Goal: Task Accomplishment & Management: Manage account settings

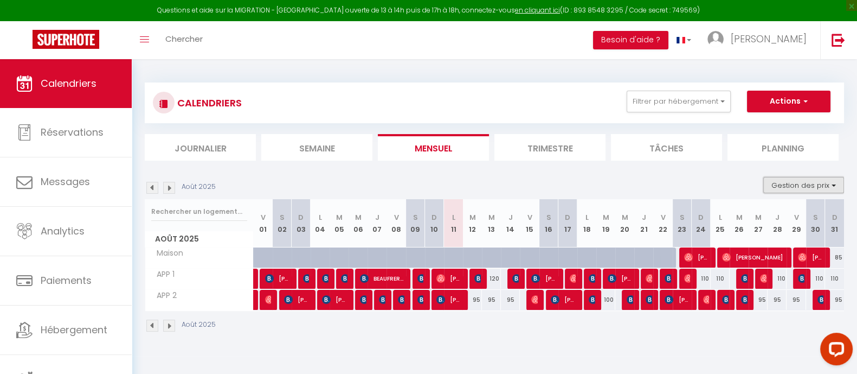
click at [791, 178] on button "Gestion des prix" at bounding box center [803, 185] width 81 height 16
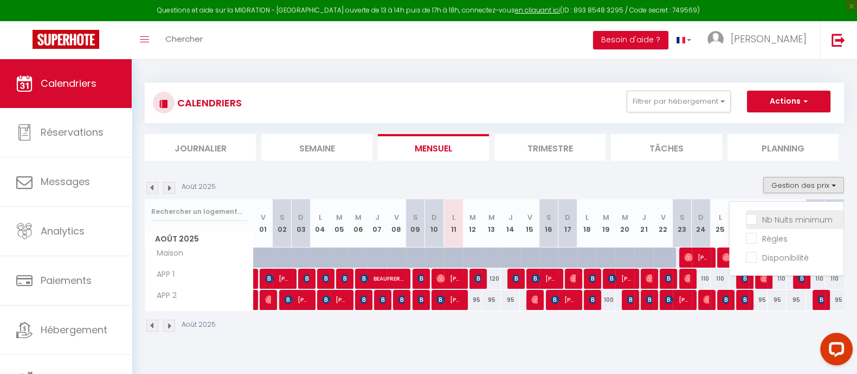
click at [784, 223] on input "Nb Nuits minimum" at bounding box center [795, 218] width 98 height 11
checkbox input "true"
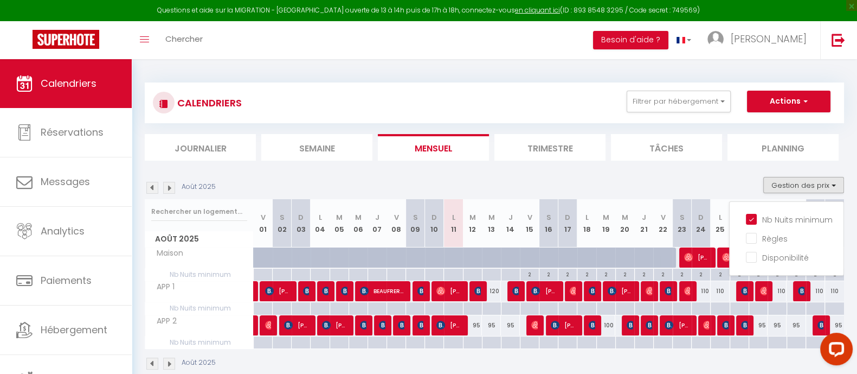
click at [431, 183] on div "Août 2025 Gestion des prix Nb Nuits minimum Règles Disponibilité" at bounding box center [494, 188] width 699 height 22
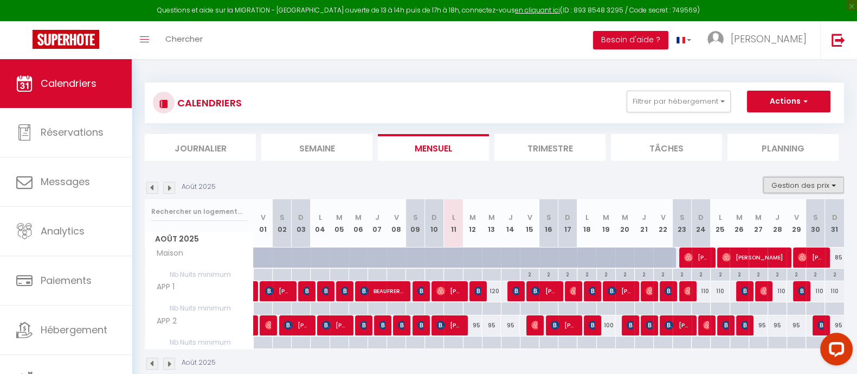
click at [801, 183] on button "Gestion des prix" at bounding box center [803, 185] width 81 height 16
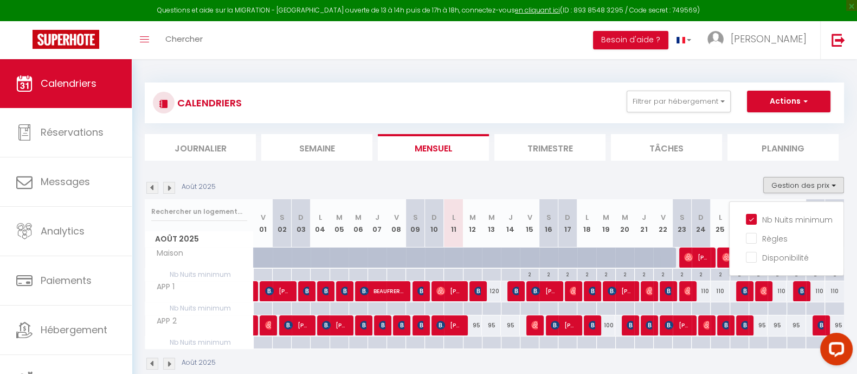
click at [585, 172] on section "Août 2025 Gestion des prix Nb Nuits minimum Règles Disponibilité Août 2025 V 01…" at bounding box center [494, 273] width 699 height 215
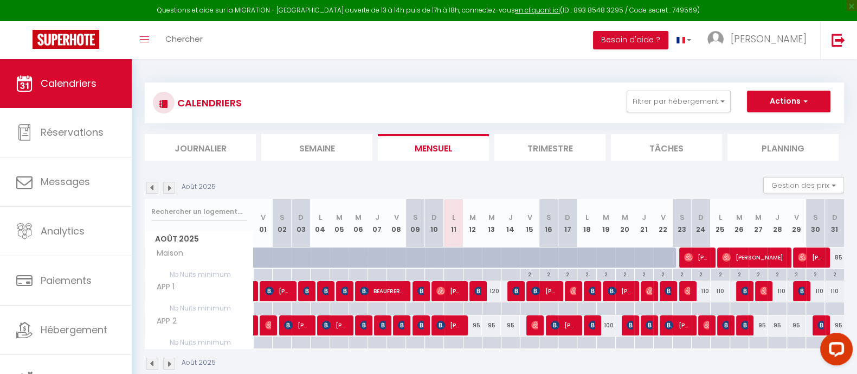
click at [166, 188] on img at bounding box center [169, 188] width 12 height 12
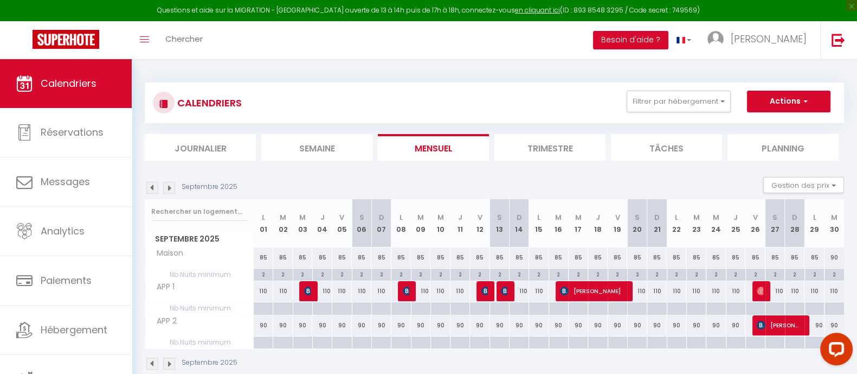
click at [166, 188] on img at bounding box center [169, 188] width 12 height 12
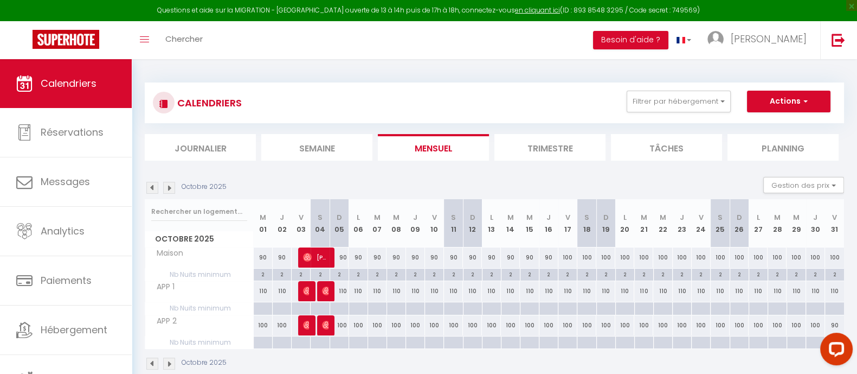
click at [166, 188] on img at bounding box center [169, 188] width 12 height 12
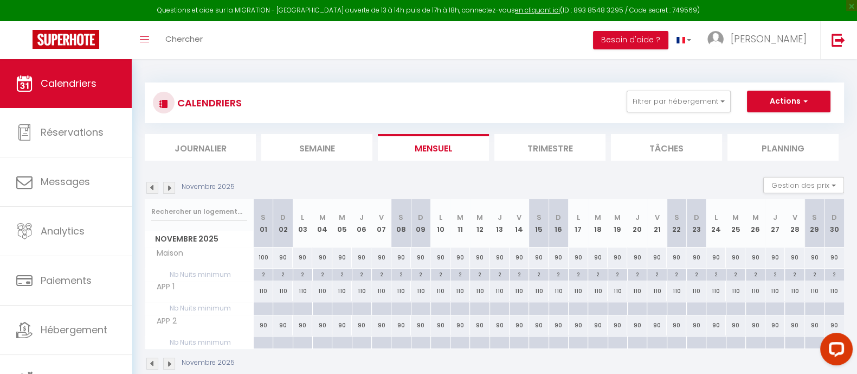
click at [166, 188] on img at bounding box center [169, 188] width 12 height 12
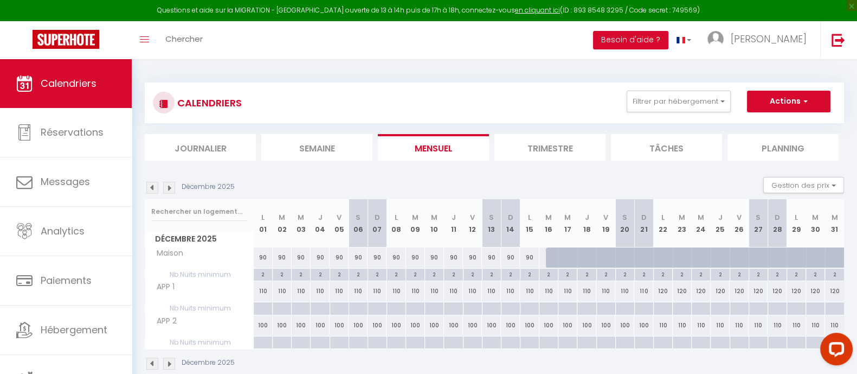
click at [166, 188] on img at bounding box center [169, 188] width 12 height 12
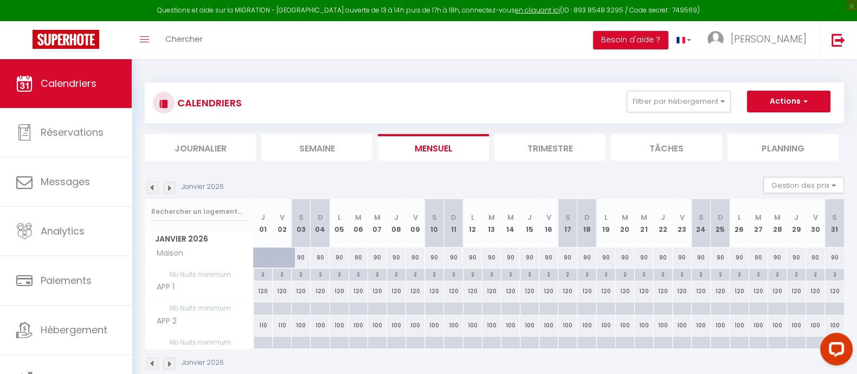
click at [166, 188] on img at bounding box center [169, 188] width 12 height 12
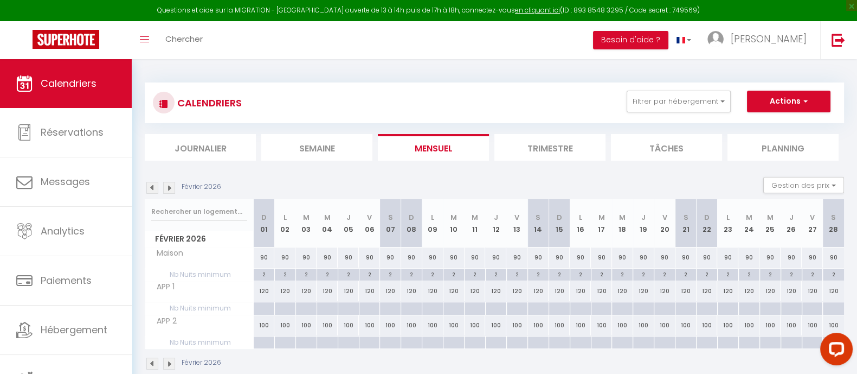
click at [155, 189] on img at bounding box center [152, 188] width 12 height 12
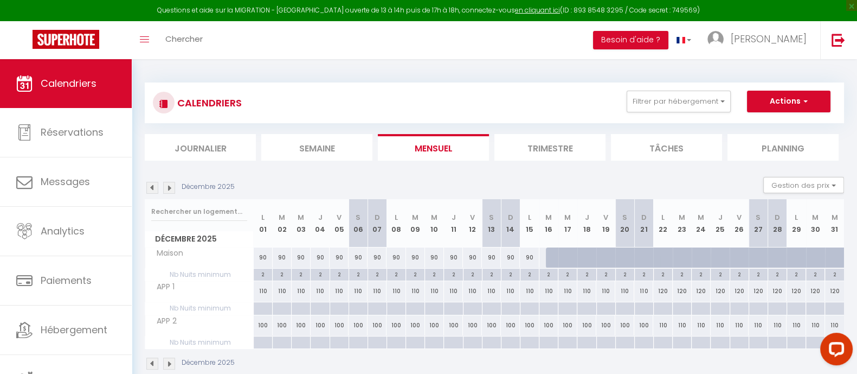
click at [155, 188] on img at bounding box center [152, 188] width 12 height 12
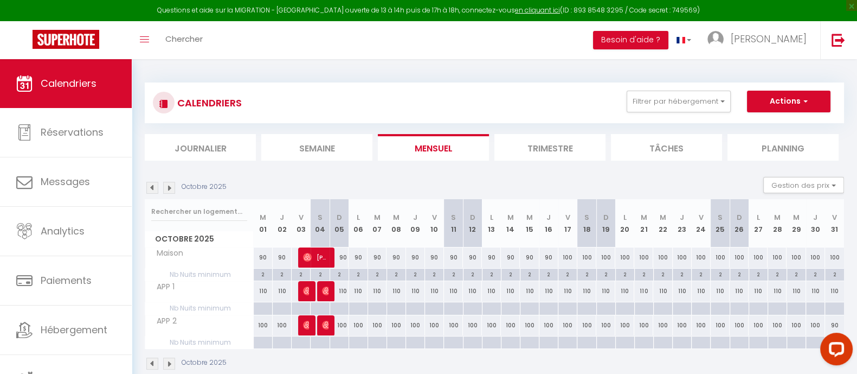
click at [155, 188] on img at bounding box center [152, 188] width 12 height 12
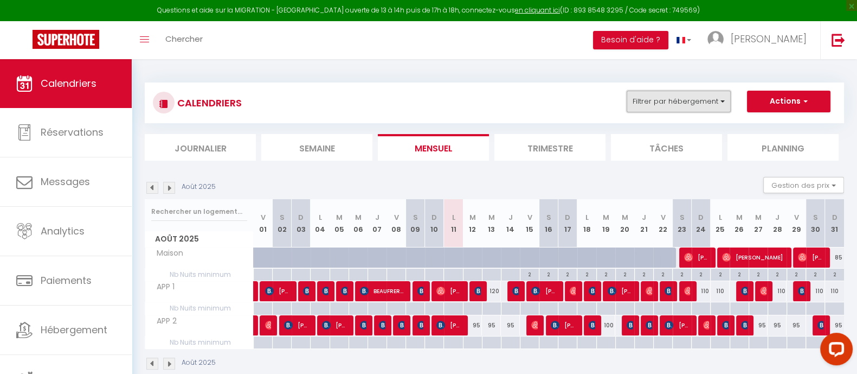
click at [655, 102] on button "Filtrer par hébergement" at bounding box center [679, 102] width 104 height 22
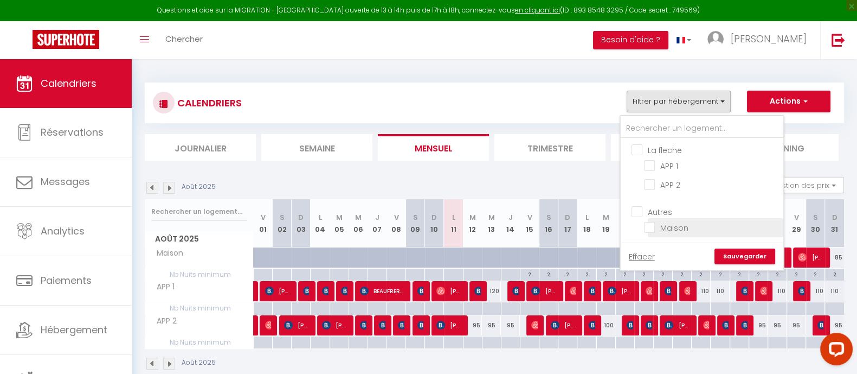
click at [661, 223] on input "Maison" at bounding box center [712, 226] width 136 height 11
checkbox input "true"
checkbox input "false"
checkbox input "true"
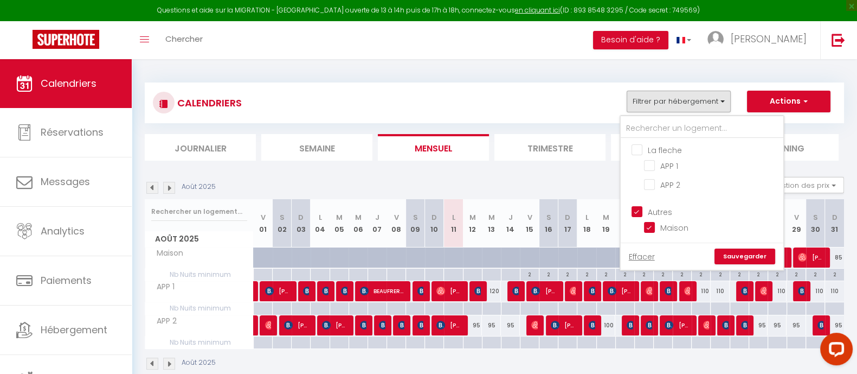
click at [767, 258] on link "Sauvegarder" at bounding box center [745, 256] width 61 height 16
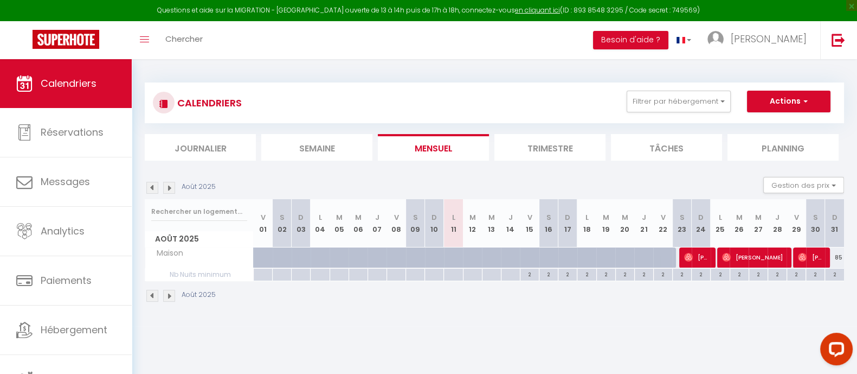
click at [274, 319] on div "CALENDRIERS Filtrer par hébergement La fleche APP 1 APP 2 Autres Maison Effacer…" at bounding box center [494, 192] width 725 height 267
click at [833, 39] on img at bounding box center [839, 40] width 14 height 14
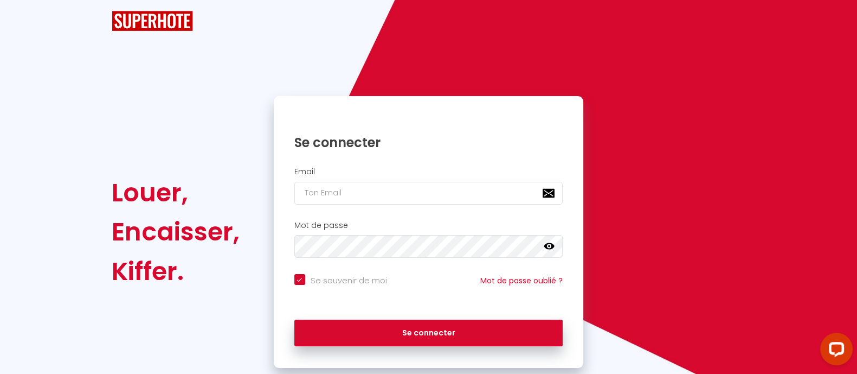
checkbox input "true"
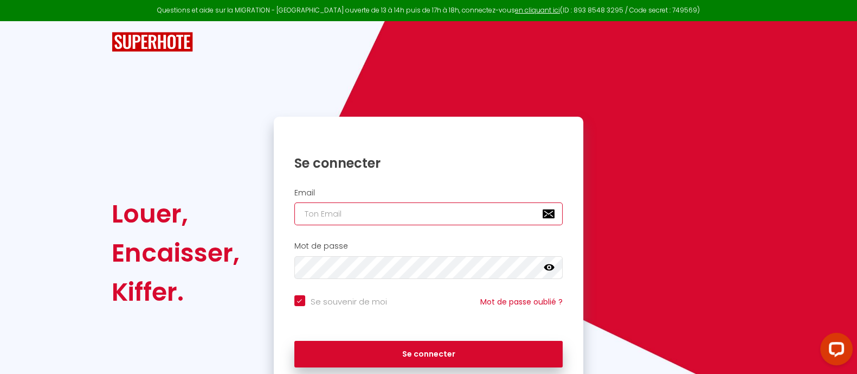
click at [407, 218] on input "email" at bounding box center [428, 213] width 269 height 23
type input "Défault"
checkbox input "true"
drag, startPoint x: 370, startPoint y: 214, endPoint x: 114, endPoint y: 201, distance: 256.2
click at [114, 201] on div "Louer, Encaisser, Kiffer. Se connecter Email Défault Mot de passe false Se souv…" at bounding box center [428, 253] width 648 height 272
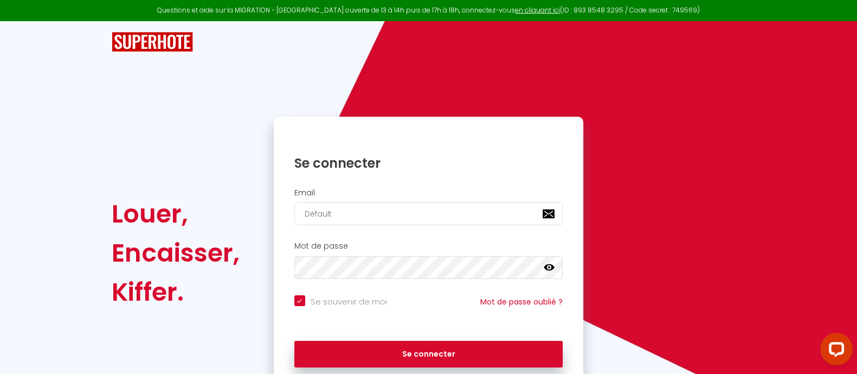
type input "[EMAIL_ADDRESS][DOMAIN_NAME]"
checkbox input "true"
type input "[EMAIL_ADDRESS][DOMAIN_NAME]"
click at [294, 340] on button "Se connecter" at bounding box center [428, 353] width 269 height 27
checkbox input "true"
